Goal: Task Accomplishment & Management: Use online tool/utility

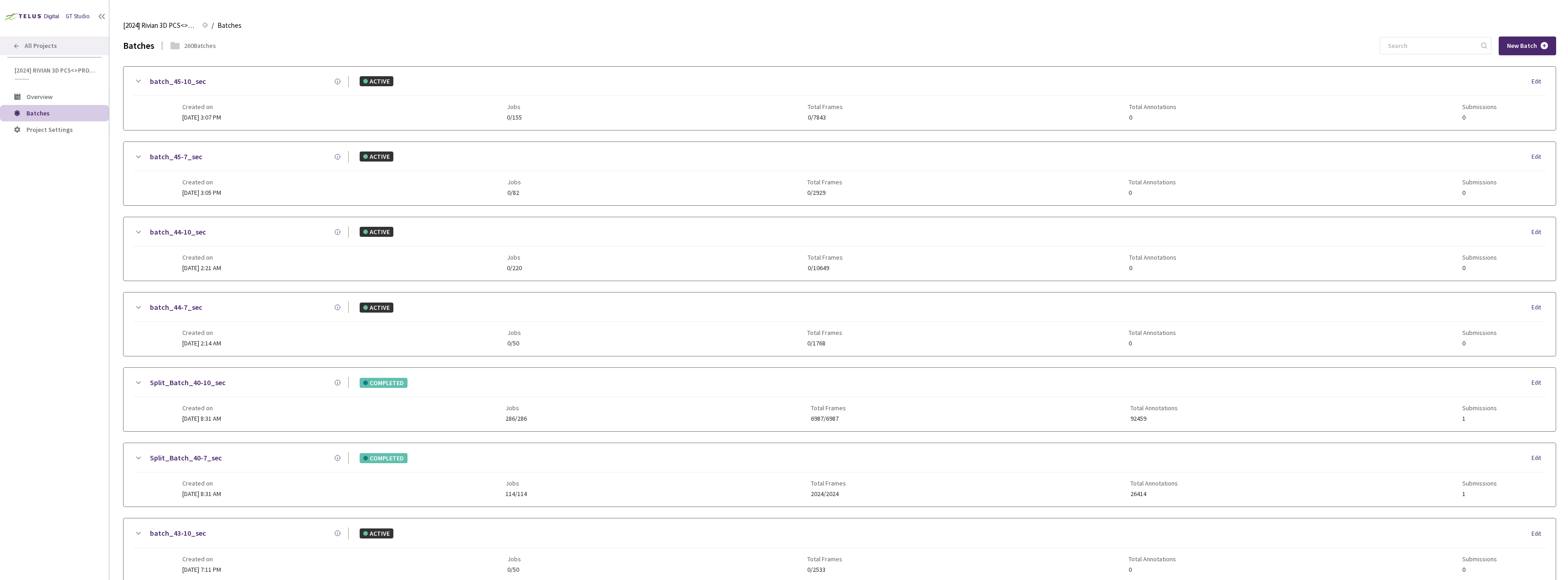
click at [72, 45] on div "All Projects" at bounding box center [55, 46] width 109 height 19
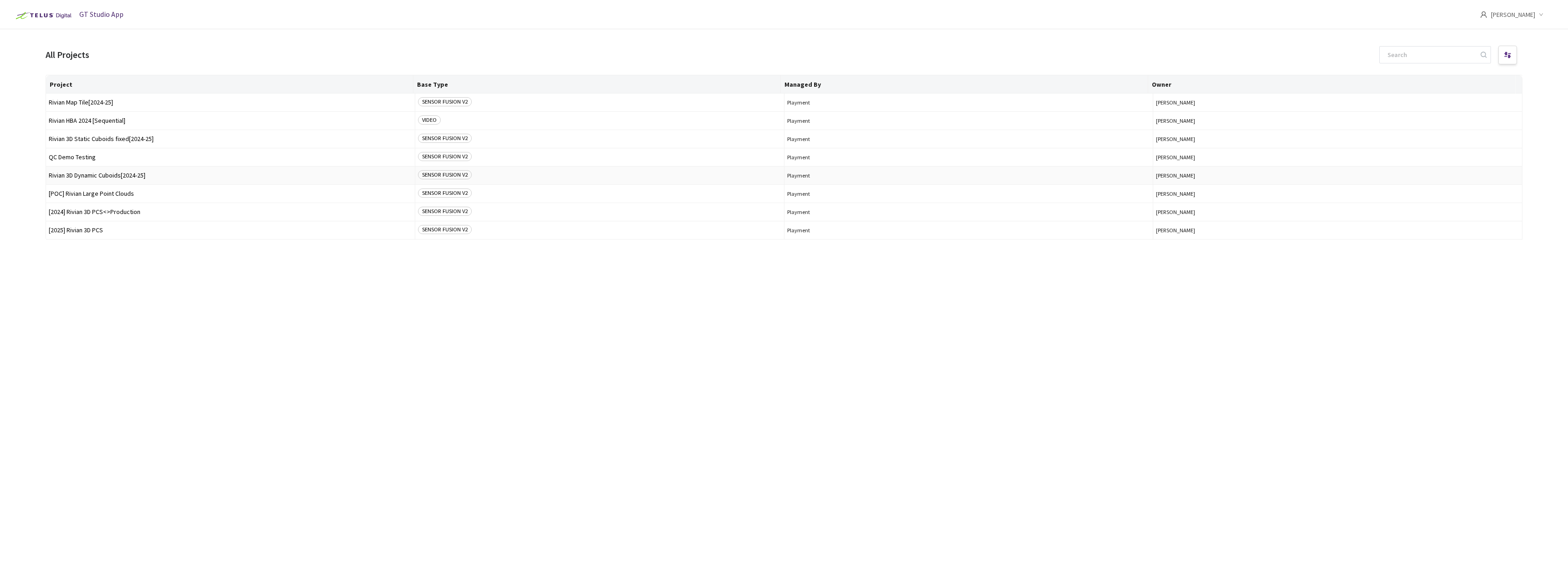
click at [129, 170] on td "Rivian 3D Dynamic Cuboids[2024-25]" at bounding box center [231, 175] width 369 height 18
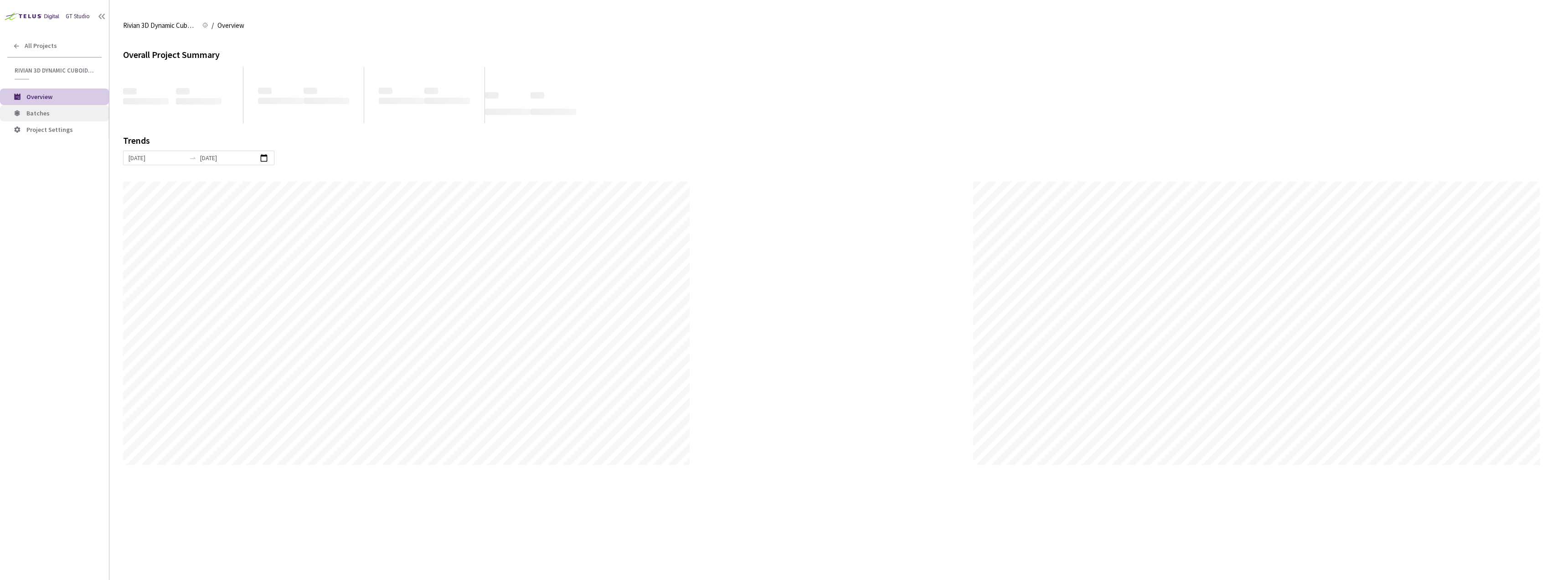
scroll to position [580, 1568]
click at [64, 115] on span "Batches" at bounding box center [64, 113] width 75 height 8
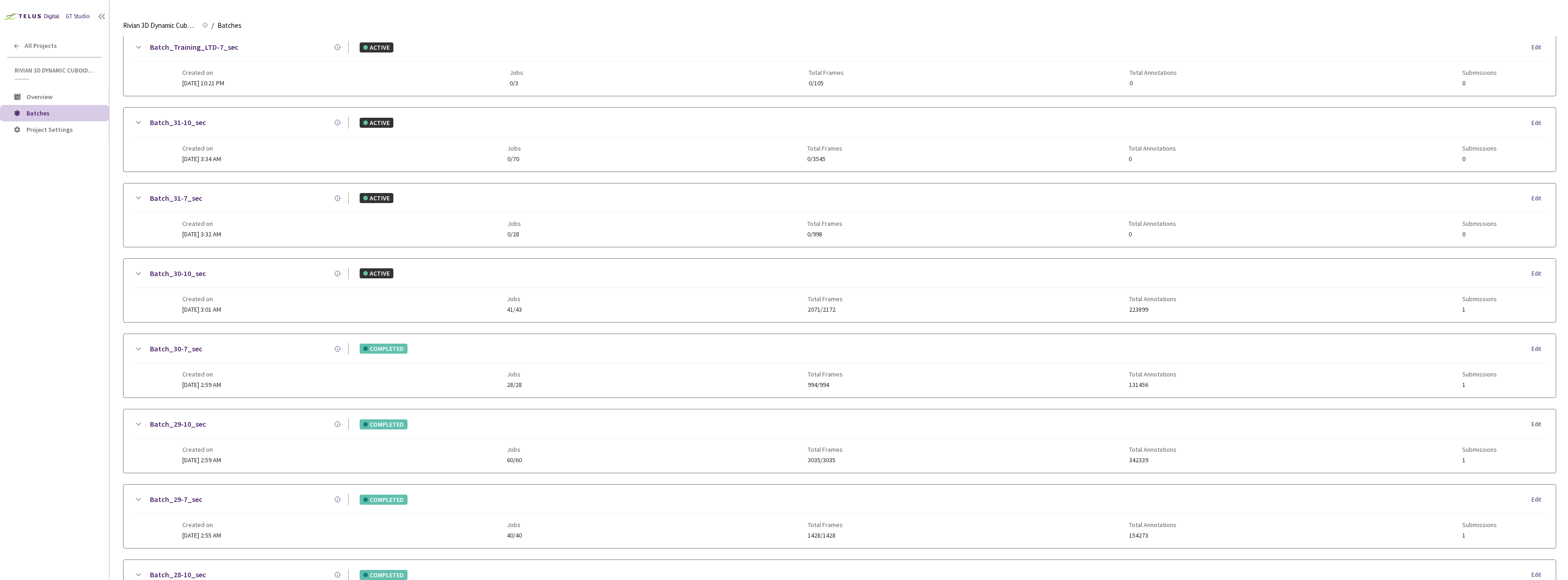
scroll to position [733, 0]
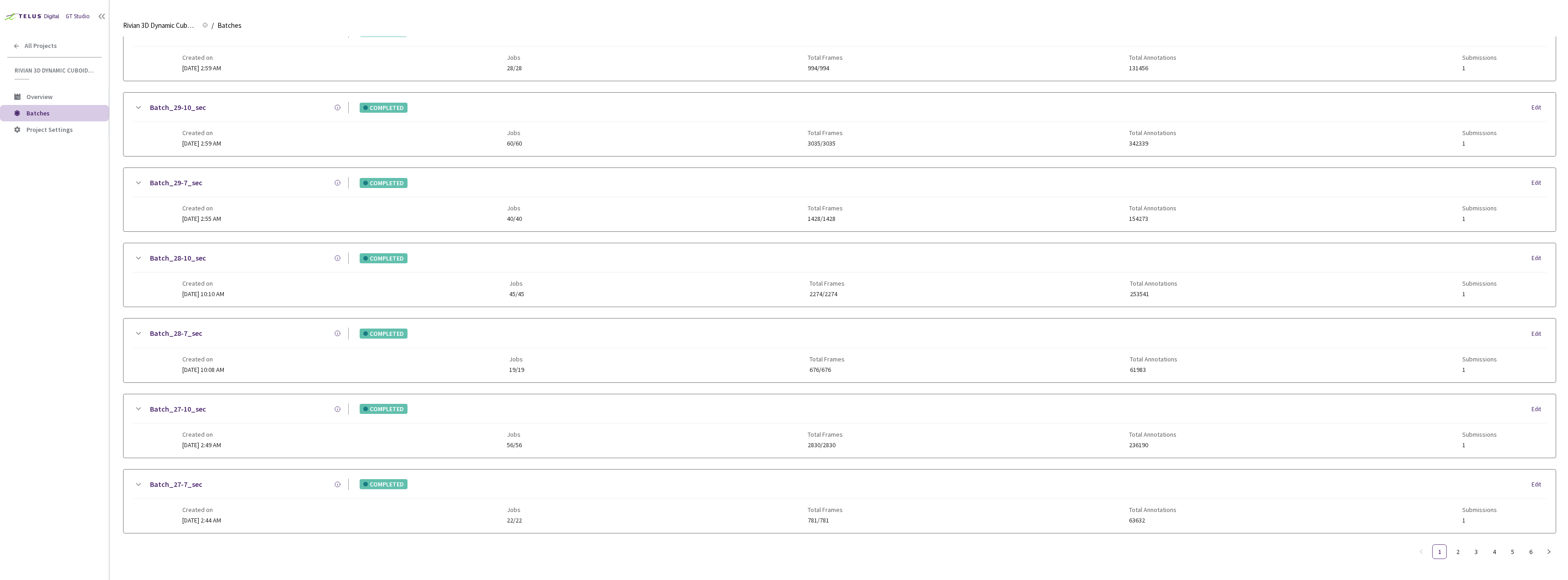
click at [301, 489] on div "Batch_27-7_sec COMPLETED Edit" at bounding box center [840, 488] width 1415 height 20
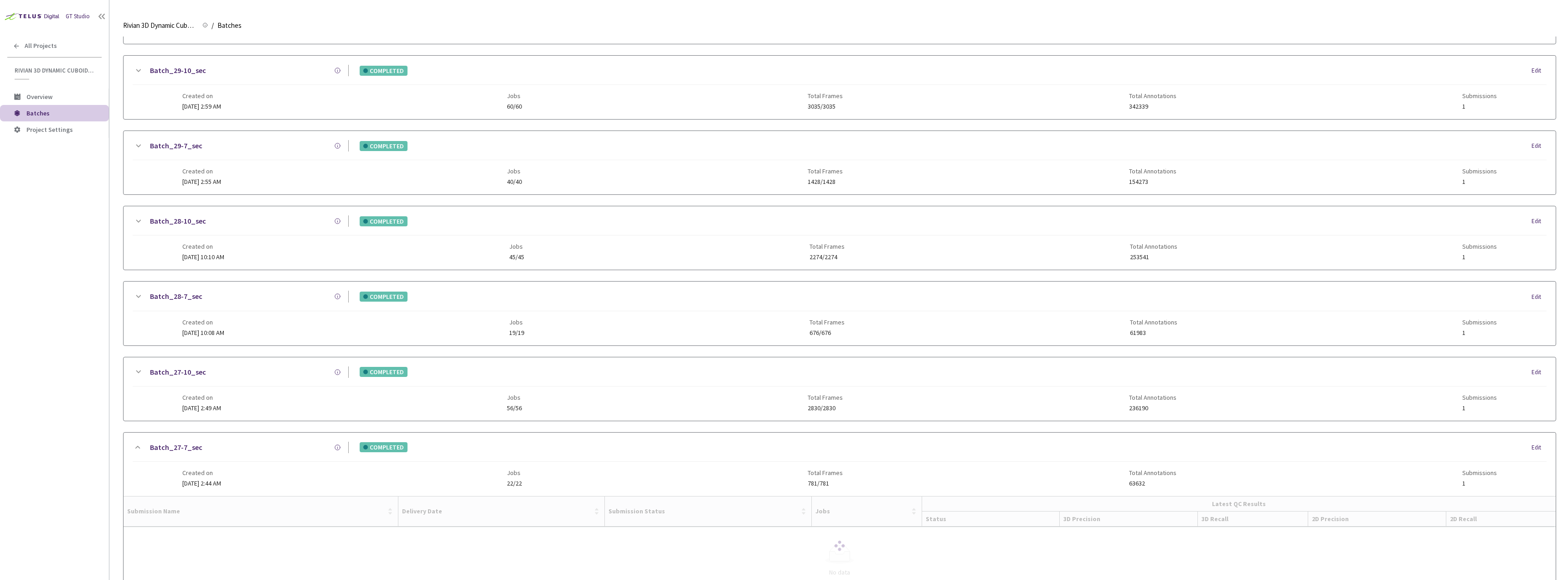
scroll to position [776, 0]
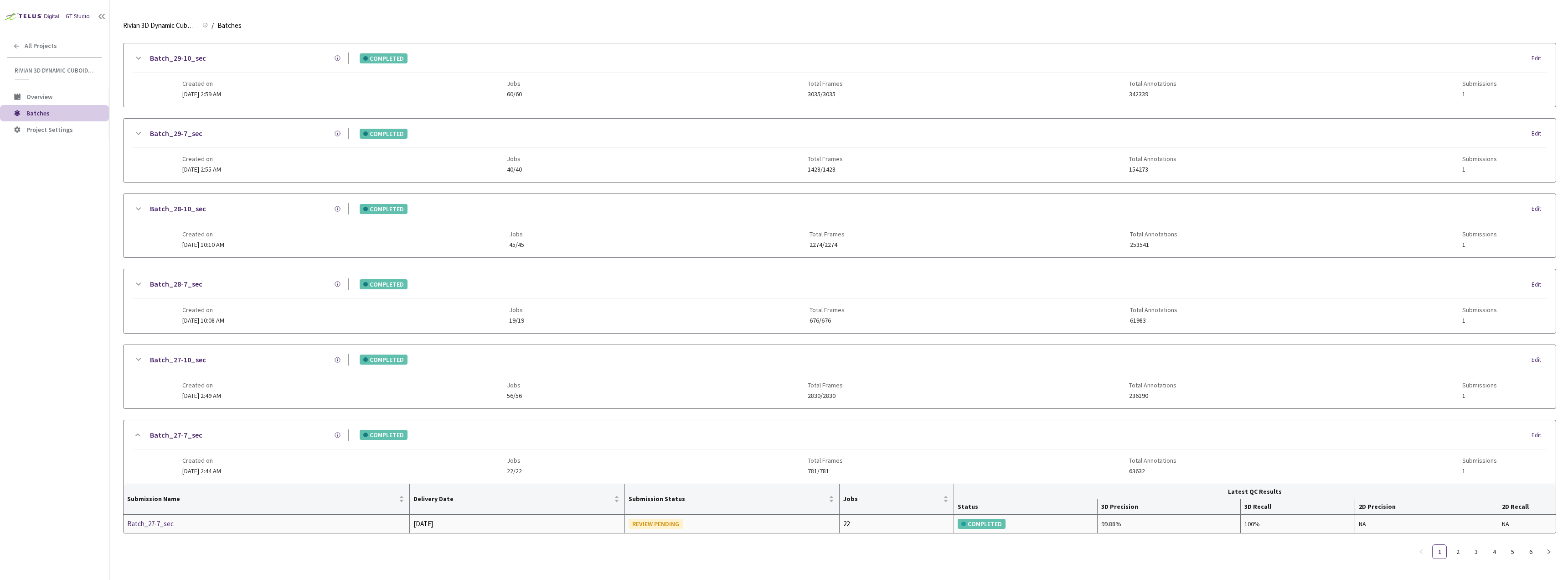
click at [160, 521] on div "Batch_27-7_sec" at bounding box center [175, 524] width 97 height 11
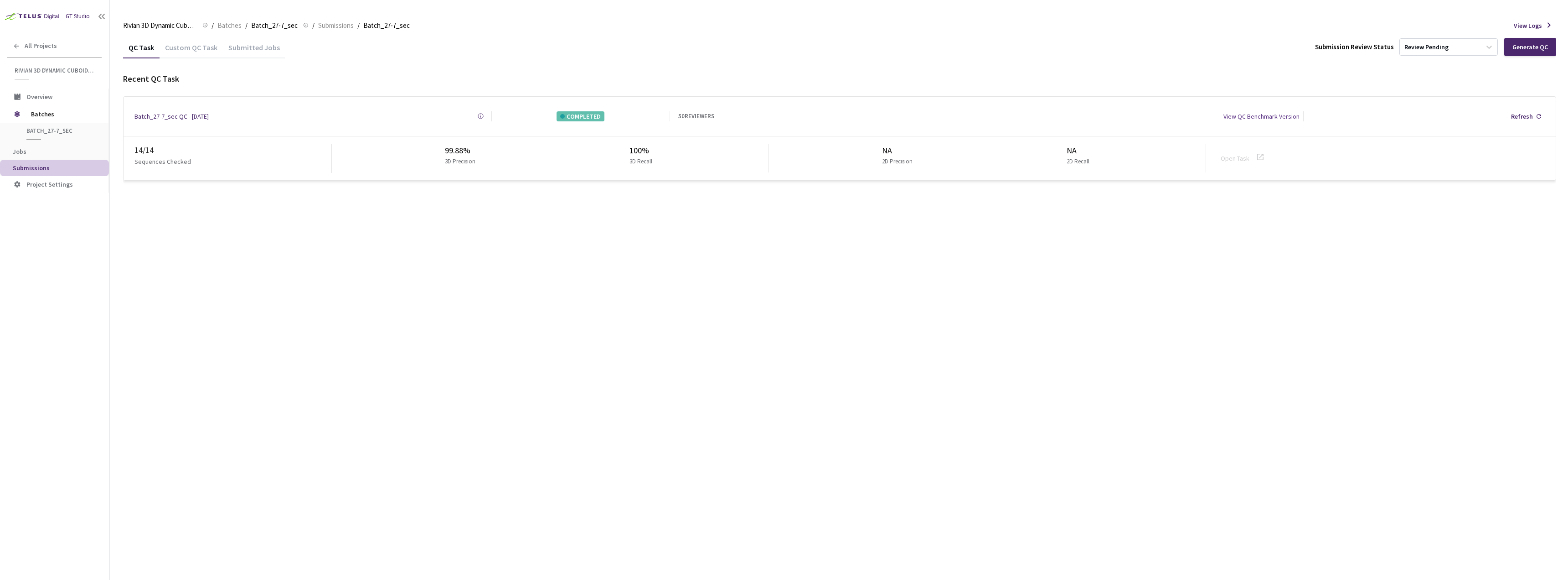
click at [195, 63] on div "QC Task Custom QC Task Submitted Jobs Submission Review Status Review Pending G…" at bounding box center [840, 109] width 1433 height 145
click at [192, 50] on div "Custom QC Task" at bounding box center [191, 51] width 63 height 15
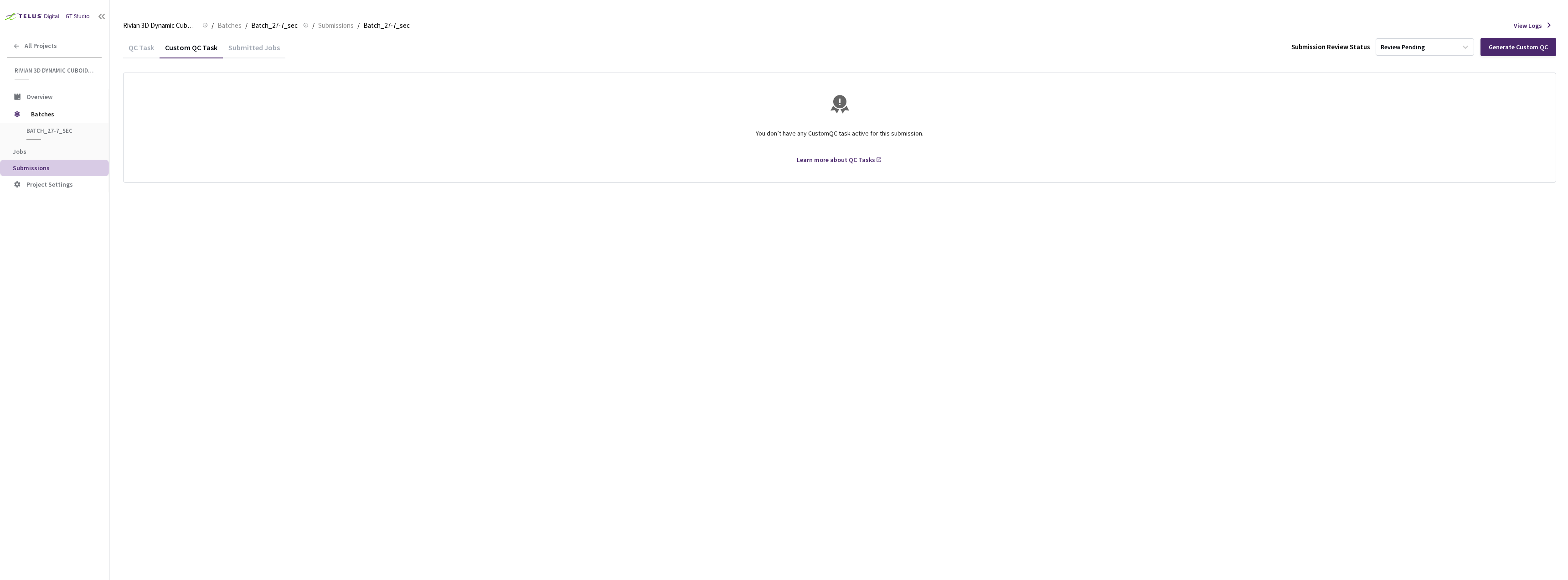
click at [146, 41] on div "QC Task" at bounding box center [141, 46] width 37 height 20
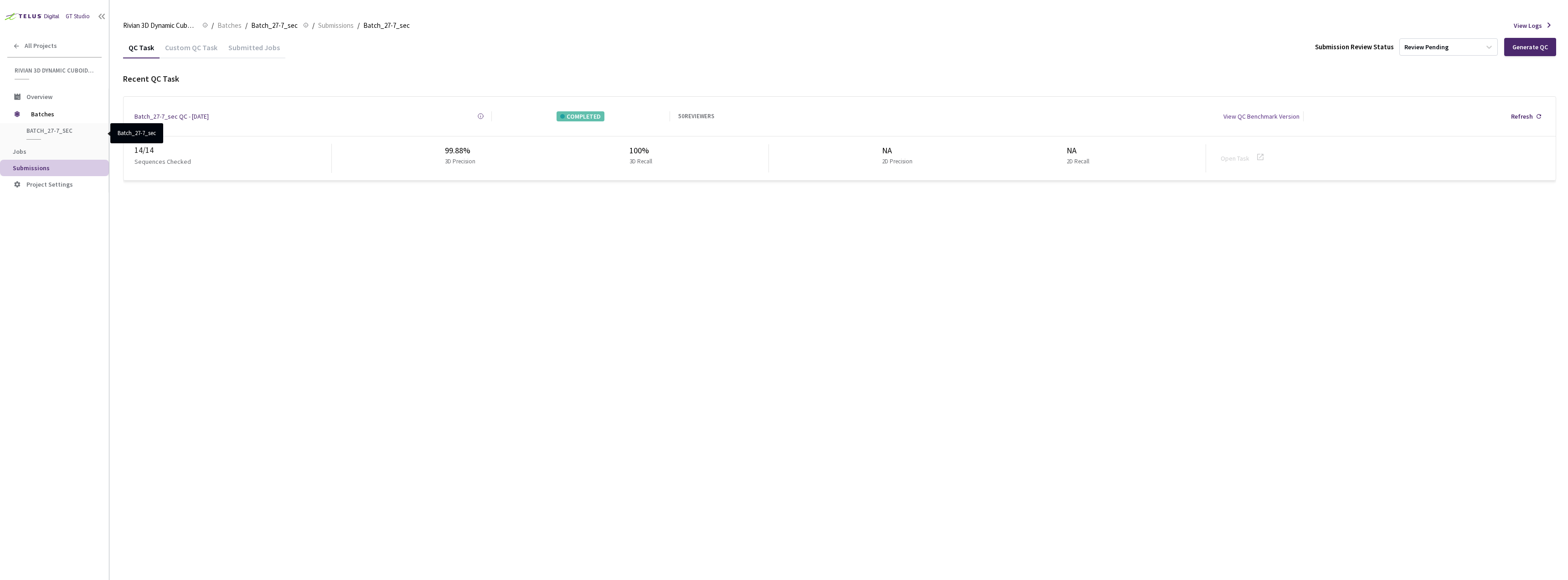
click at [53, 137] on div "Batch_27-7_sec" at bounding box center [56, 134] width 83 height 13
click at [53, 116] on span "Batches" at bounding box center [62, 113] width 62 height 18
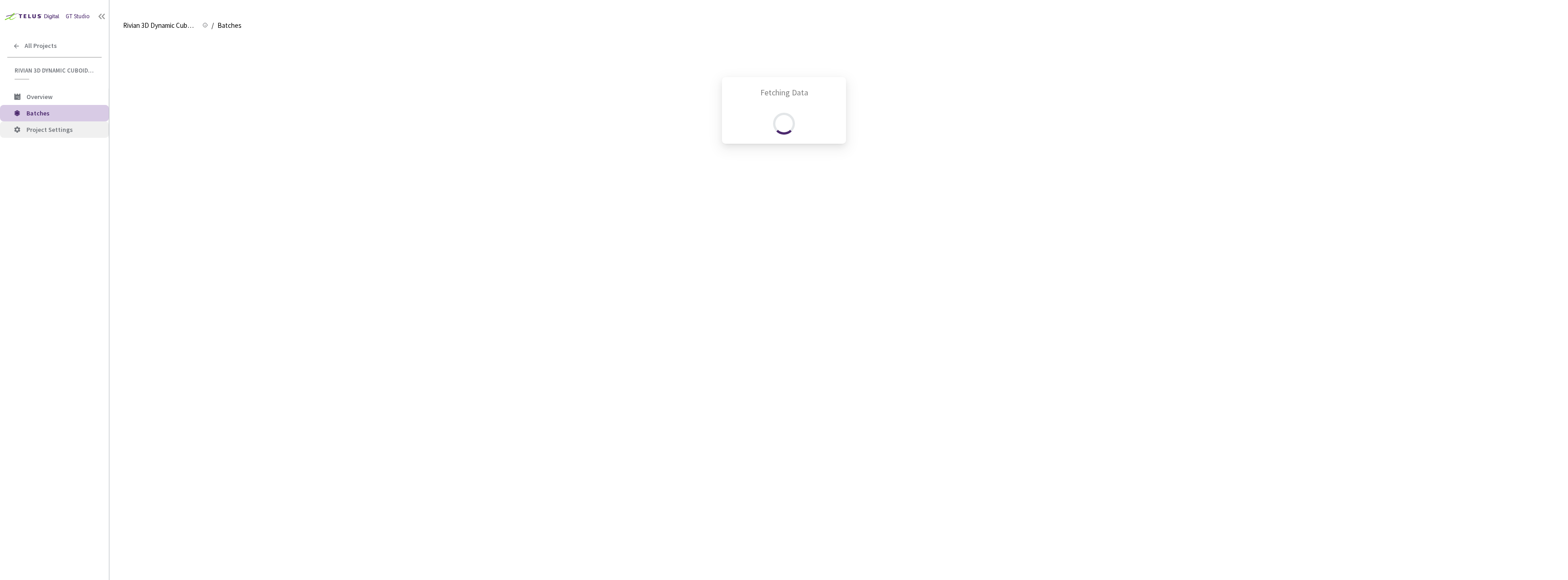
scroll to position [733, 0]
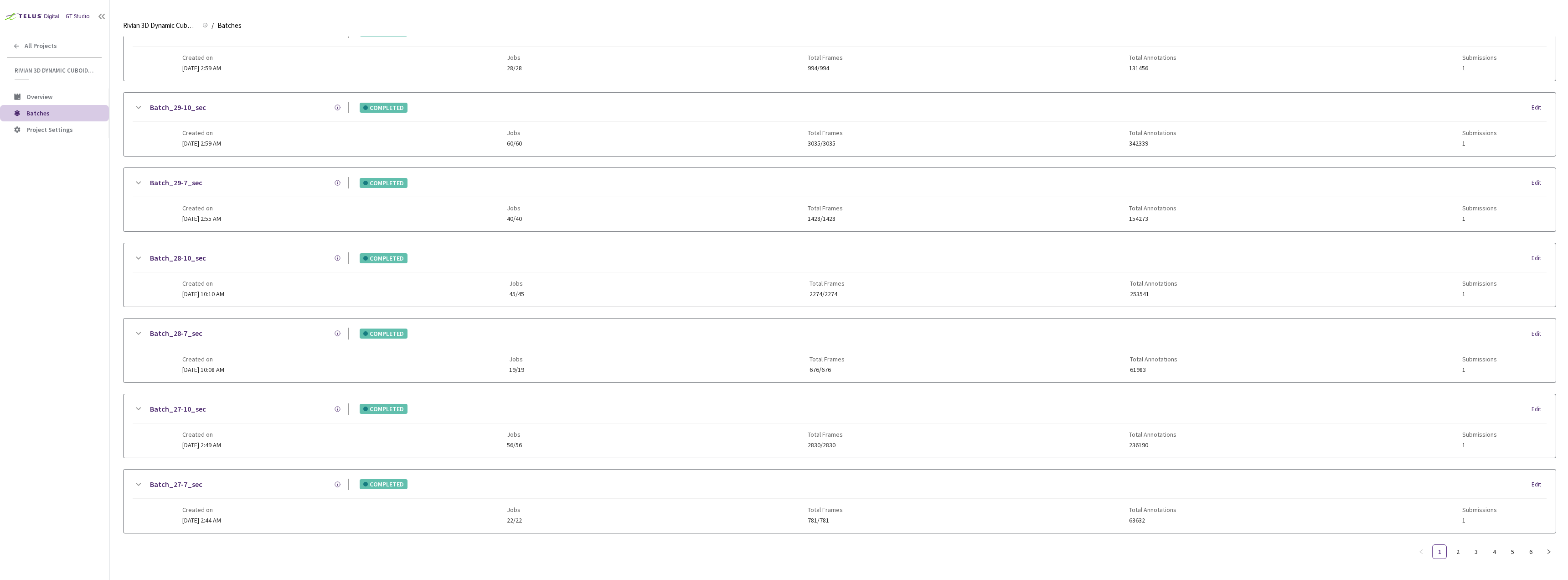
click at [283, 450] on div "Batch_27-10_sec COMPLETED Edit Created on [DATE] 2:49 AM Jobs 56/56 Total Frame…" at bounding box center [840, 426] width 1432 height 63
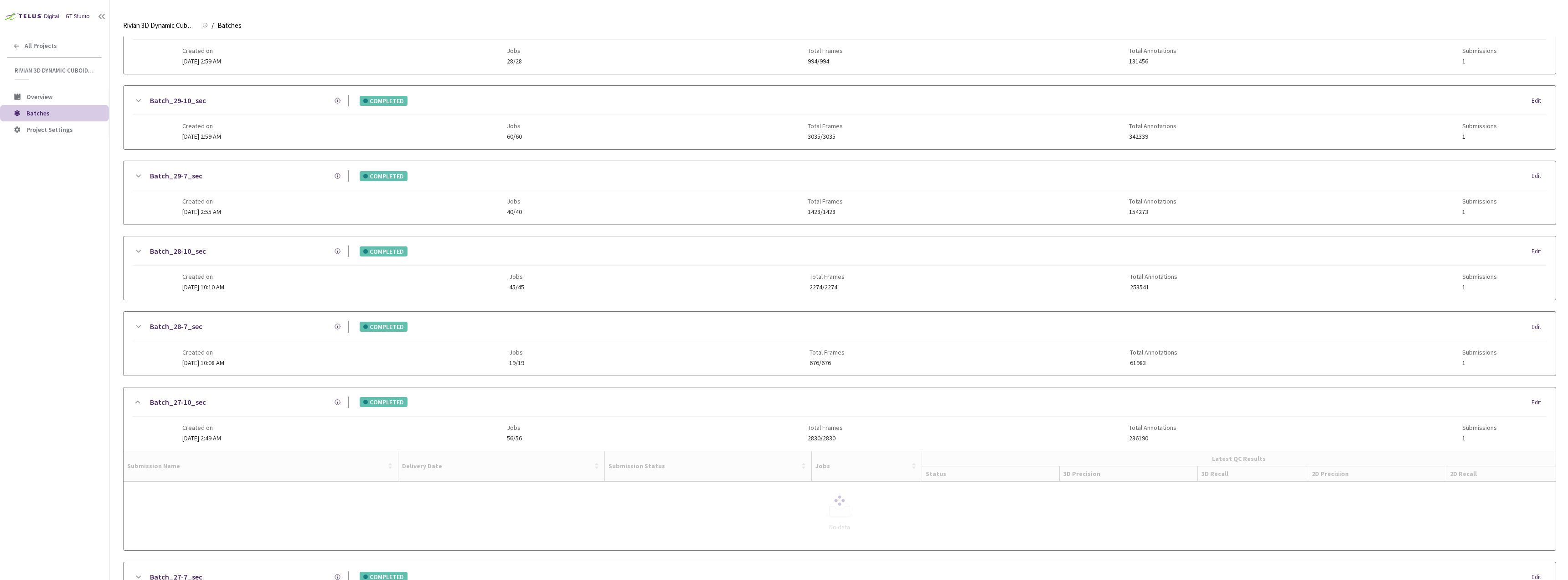
click at [216, 401] on div "Batch_27-10_sec" at bounding box center [247, 402] width 205 height 11
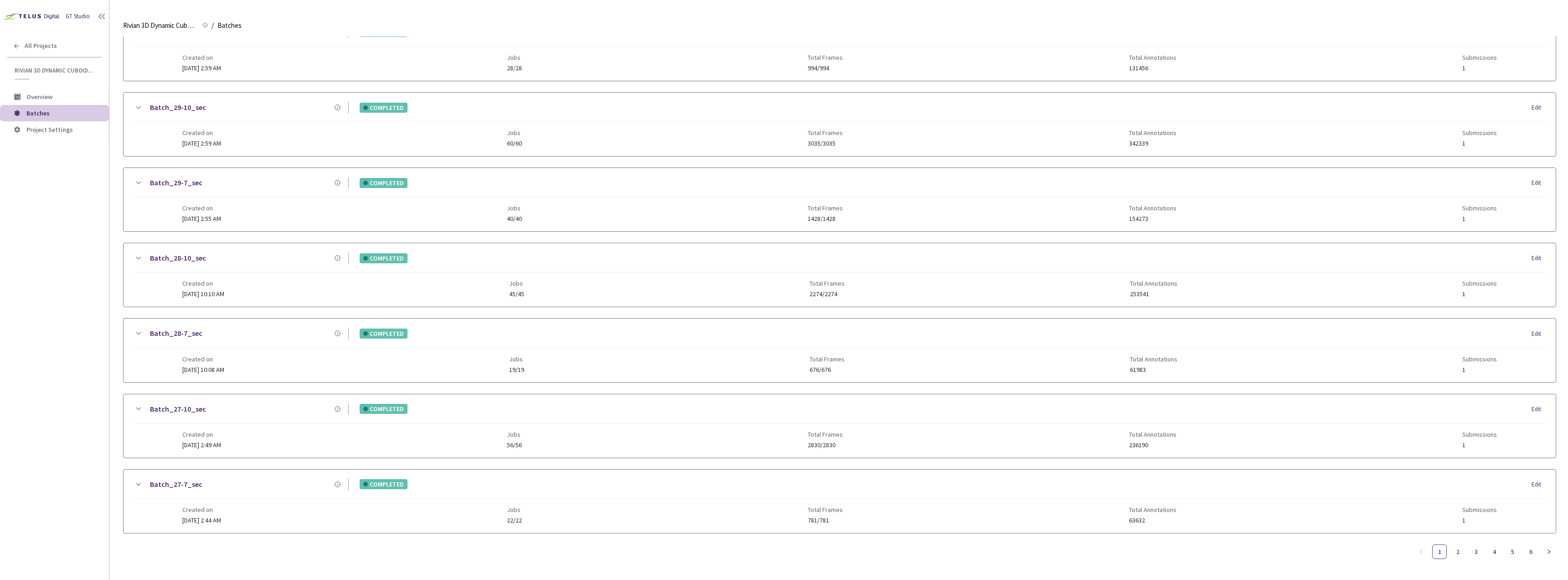
click at [270, 510] on div "Created on [DATE] 2:44 AM Jobs 22/22 Total Frames 781/781 Total Annotations 636…" at bounding box center [840, 510] width 1316 height 25
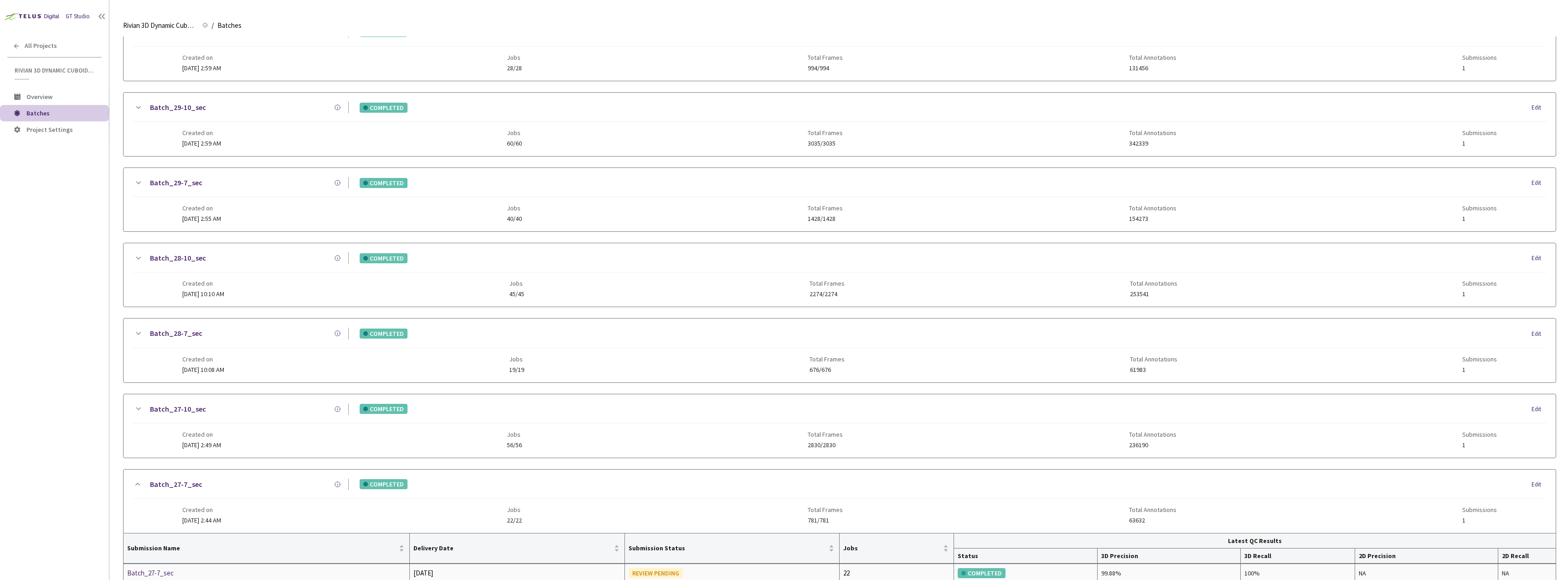
click at [160, 571] on div "Batch_27-7_sec" at bounding box center [175, 573] width 97 height 11
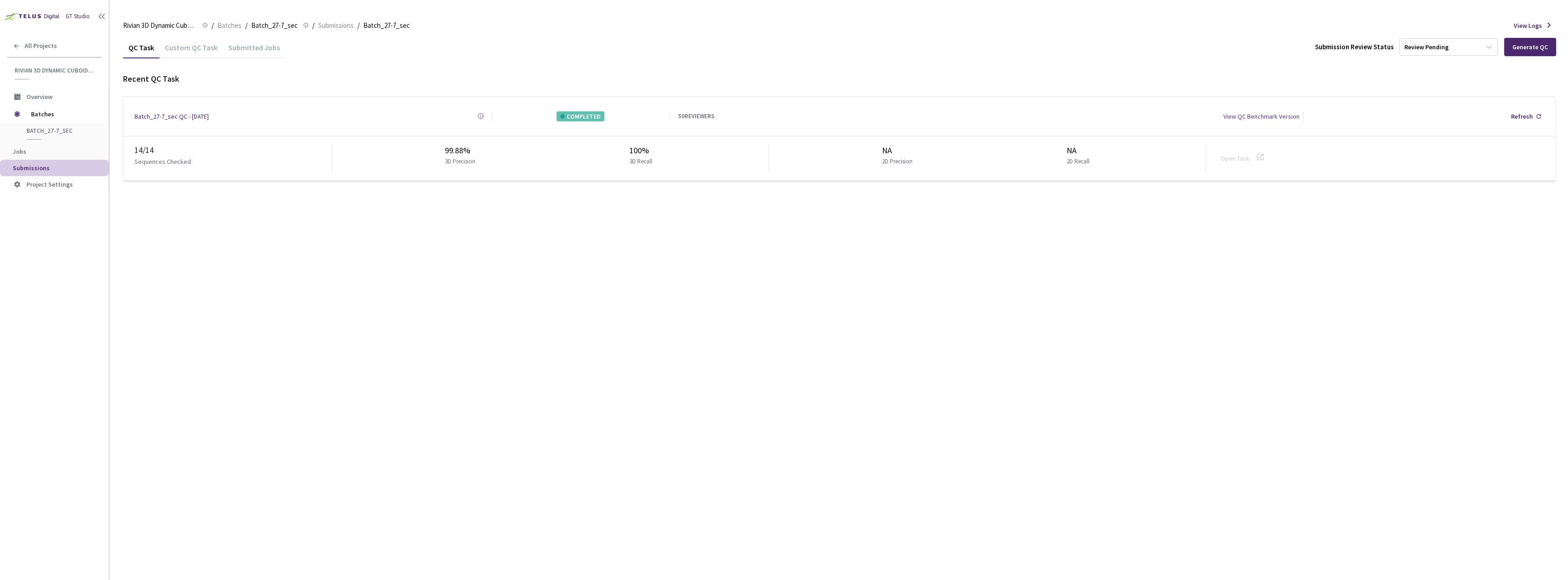
click at [1232, 154] on link "Open Task" at bounding box center [1235, 158] width 29 height 8
click at [54, 130] on span "Batch_27-7_sec" at bounding box center [60, 131] width 68 height 8
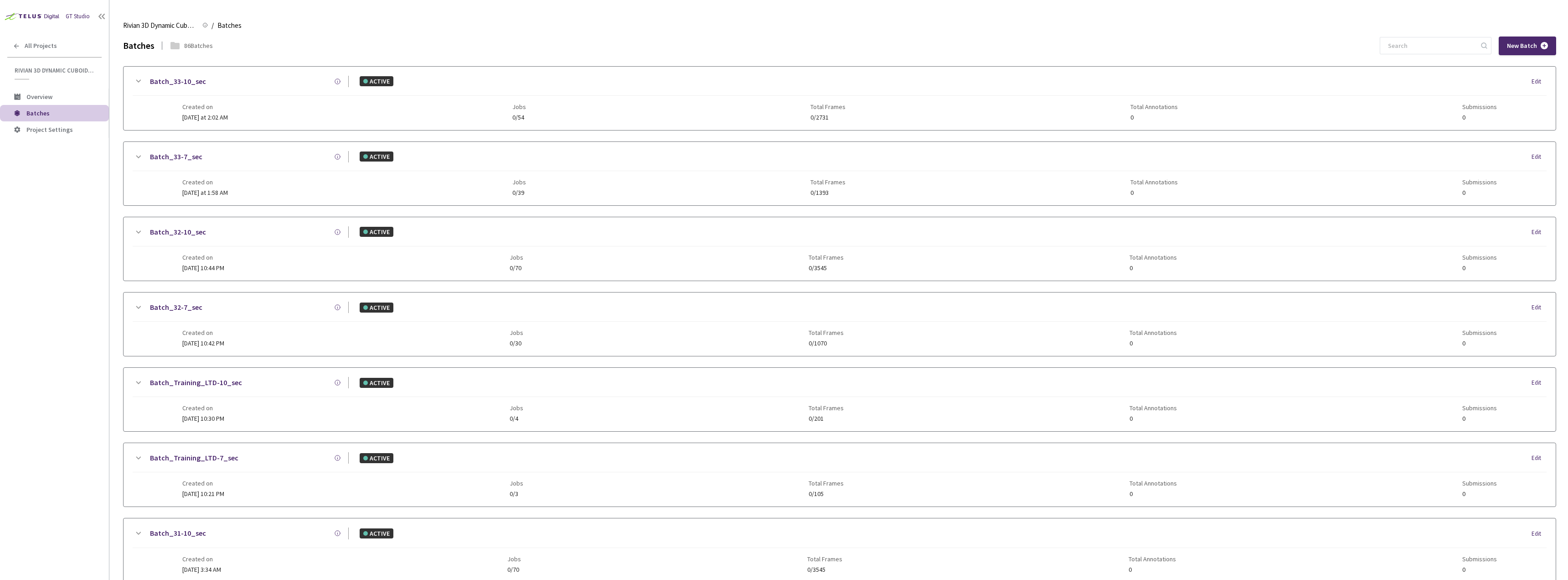
scroll to position [733, 0]
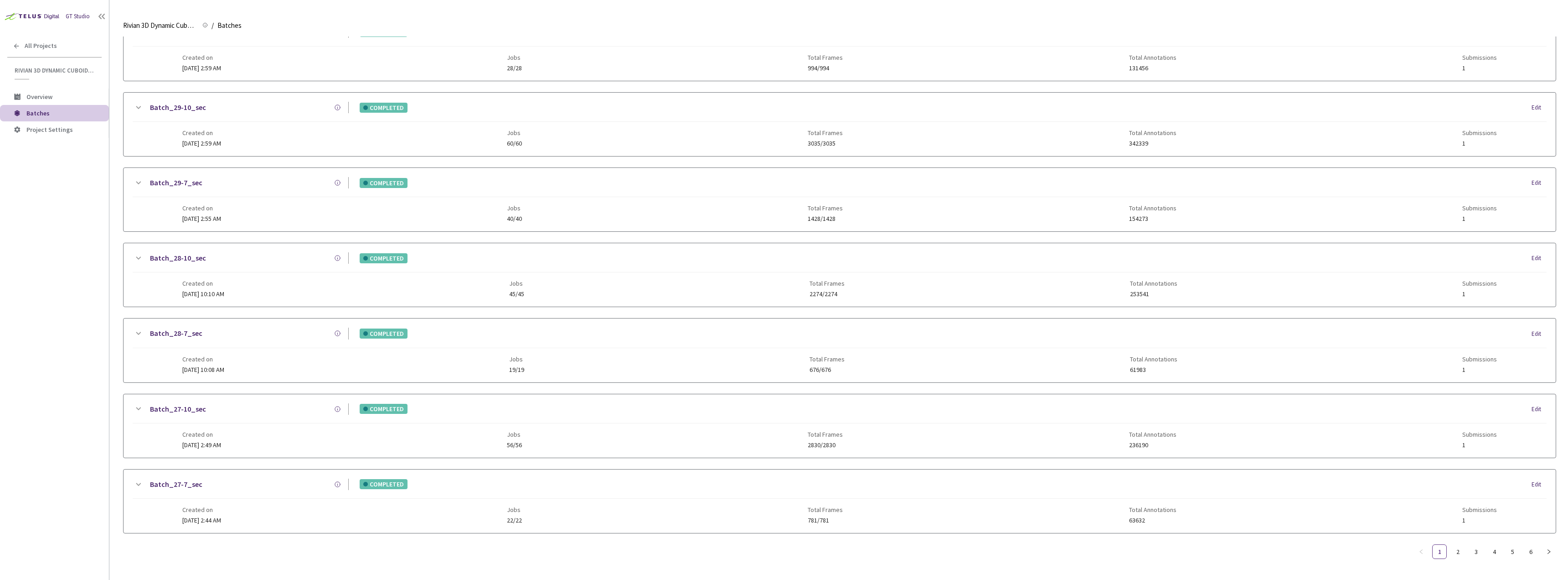
click at [279, 272] on div "Created on [DATE] 10:10 AM Jobs 45/45 Total Frames 2274/2274 Total Annotations …" at bounding box center [840, 284] width 1316 height 25
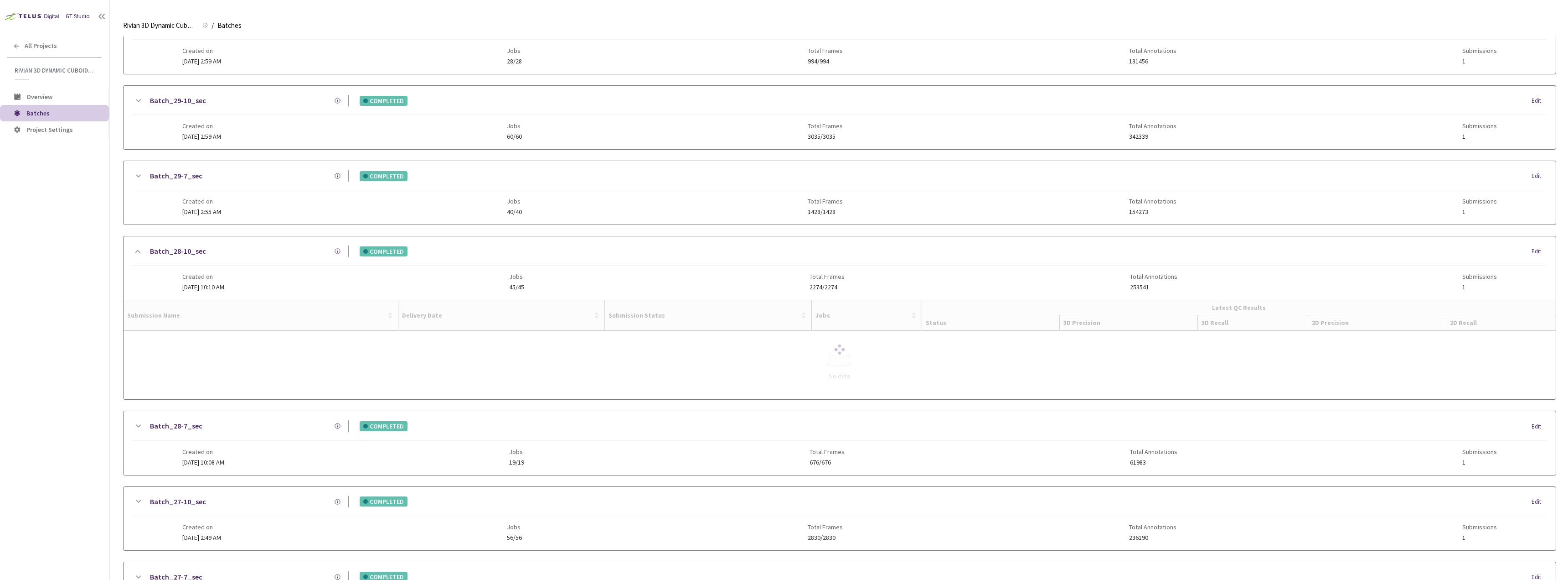
click at [279, 268] on div "Created on [DATE] 10:10 AM Jobs 45/45 Total Frames 2274/2274 Total Annotations …" at bounding box center [840, 278] width 1316 height 25
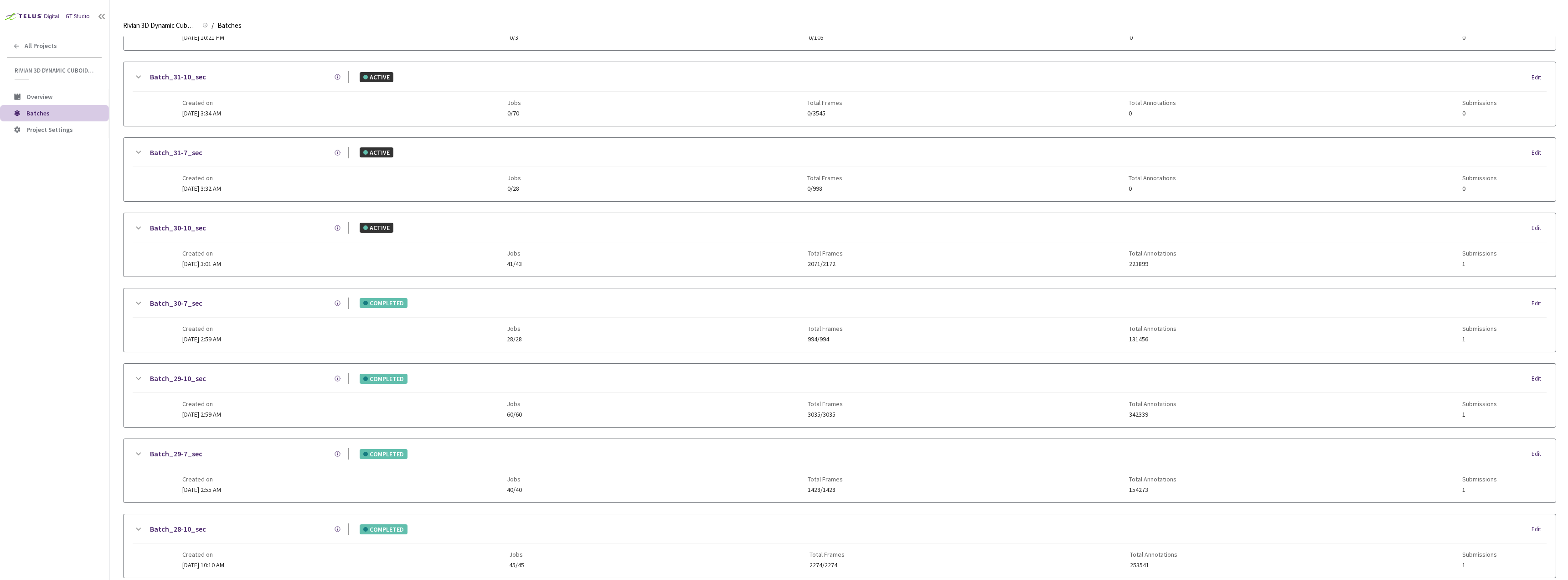
scroll to position [727, 0]
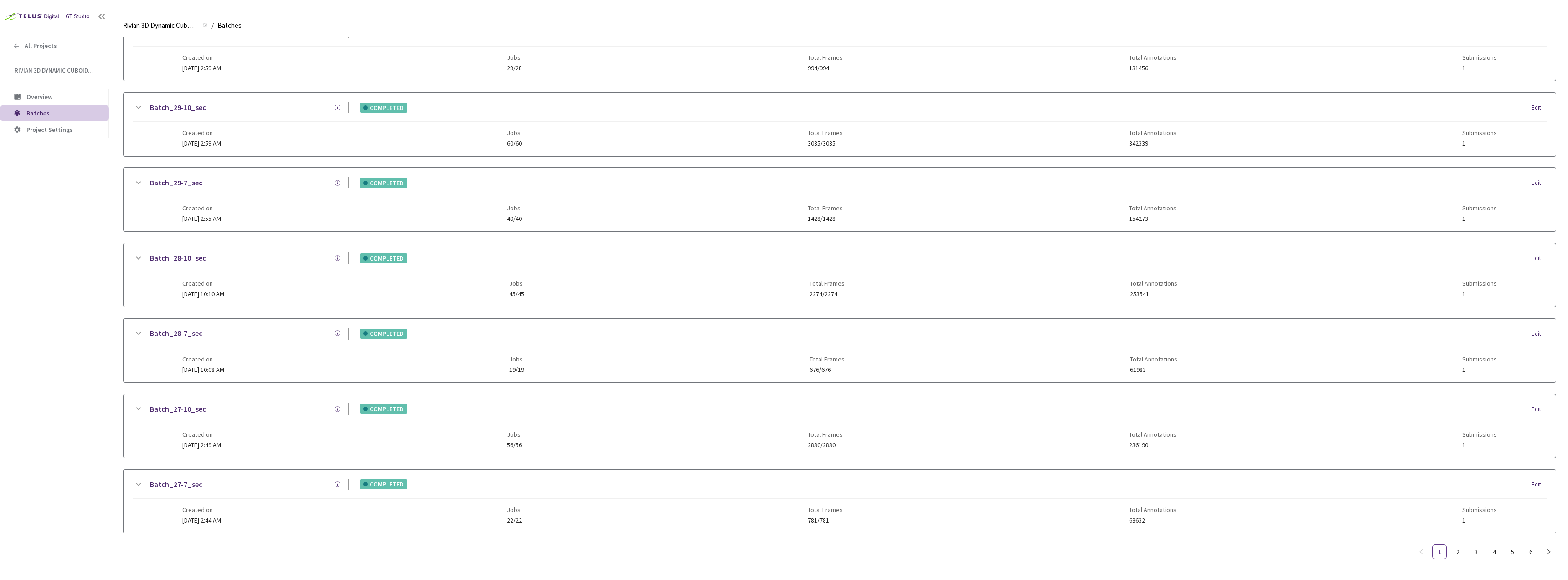
click at [251, 439] on div "Created on [DATE] 2:49 AM Jobs 56/56 Total Frames 2830/2830 Total Annotations 2…" at bounding box center [840, 436] width 1316 height 25
click at [213, 364] on div "Created on [DATE] 10:08 AM" at bounding box center [203, 363] width 42 height 18
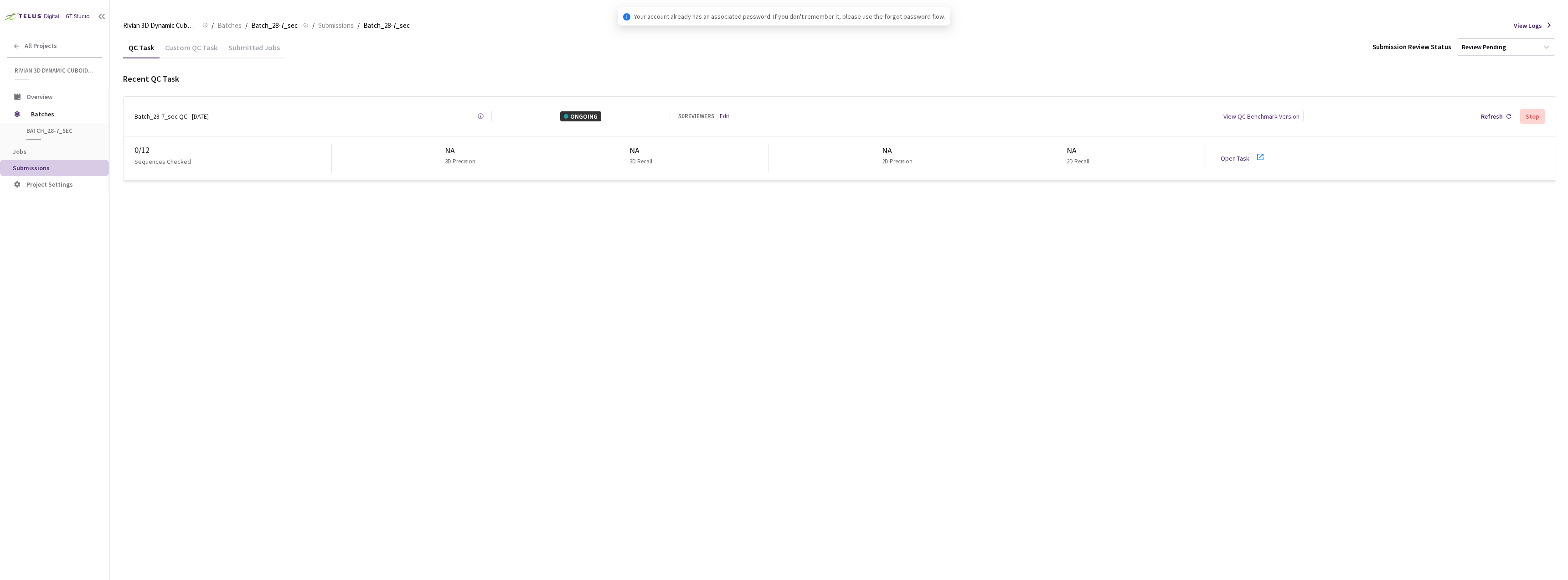
click at [168, 49] on div "Custom QC Task" at bounding box center [191, 51] width 63 height 15
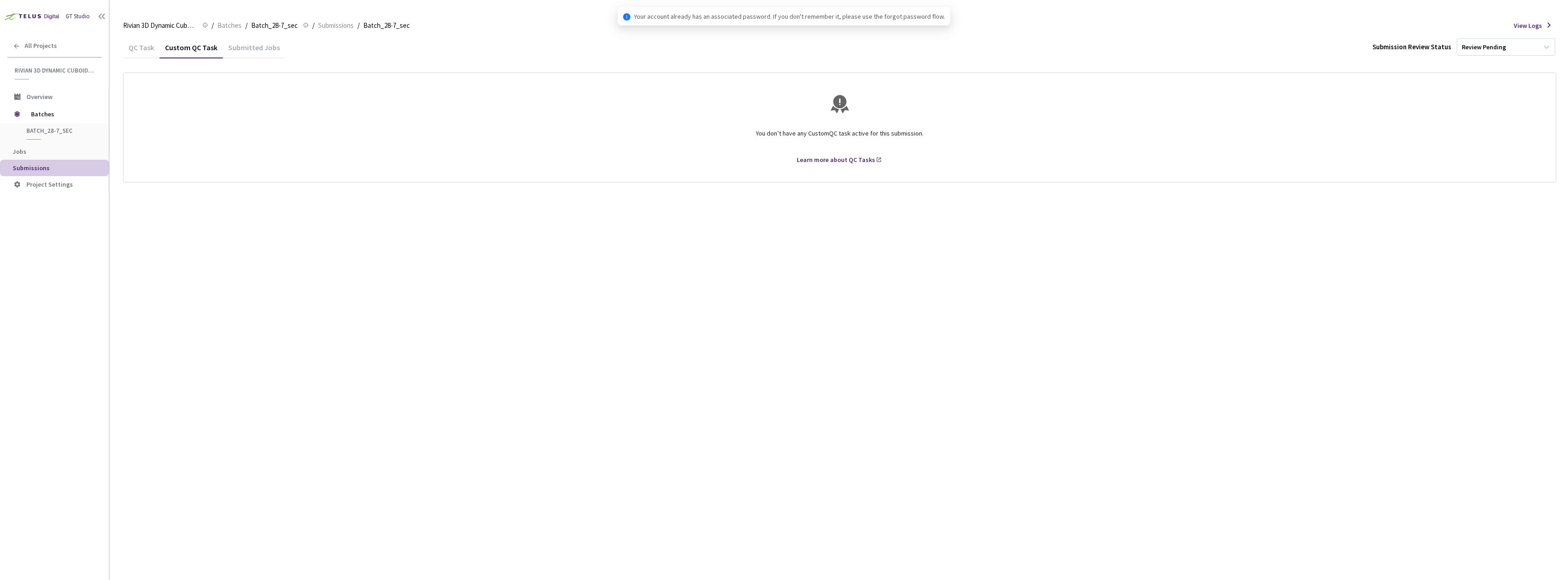
click at [151, 46] on div "QC Task" at bounding box center [141, 51] width 37 height 15
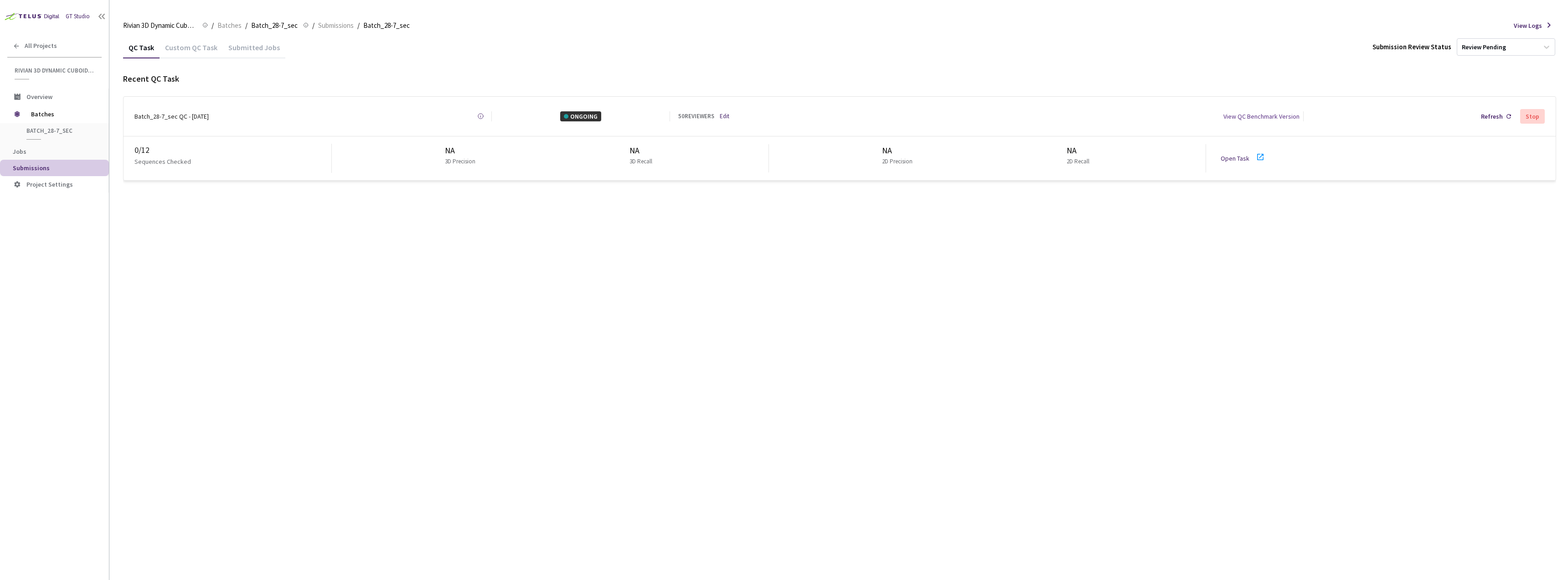
click at [1217, 157] on div "0 / 12 Sequences Checked NA 3D Precision NA 3D Recall NA 2D Precision NA 2D Rec…" at bounding box center [840, 158] width 1432 height 44
click at [1220, 156] on div "0 / 12 Sequences Checked NA 3D Precision NA 3D Recall NA 2D Precision NA 2D Rec…" at bounding box center [840, 158] width 1432 height 44
click at [1254, 152] on div "Open Task" at bounding box center [1246, 158] width 51 height 14
